Goal: Check status

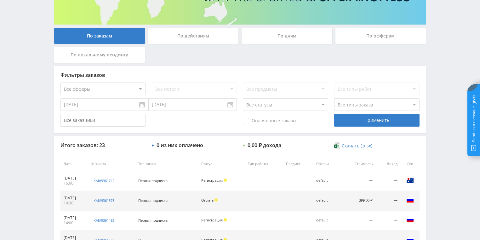
click at [185, 34] on div "По действиям" at bounding box center [193, 36] width 91 height 16
click at [0, 0] on input "По действиям" at bounding box center [0, 0] width 0 height 0
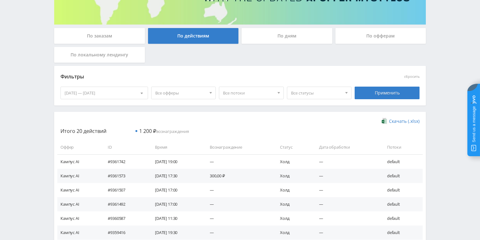
click at [275, 40] on div "По дням" at bounding box center [287, 36] width 91 height 16
click at [0, 0] on input "По дням" at bounding box center [0, 0] width 0 height 0
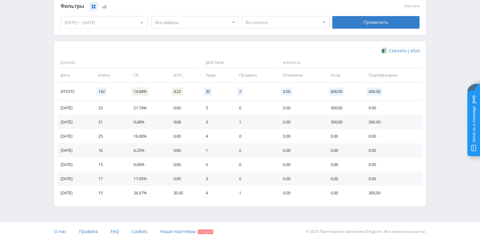
scroll to position [172, 0]
